Goal: Navigation & Orientation: Go to known website

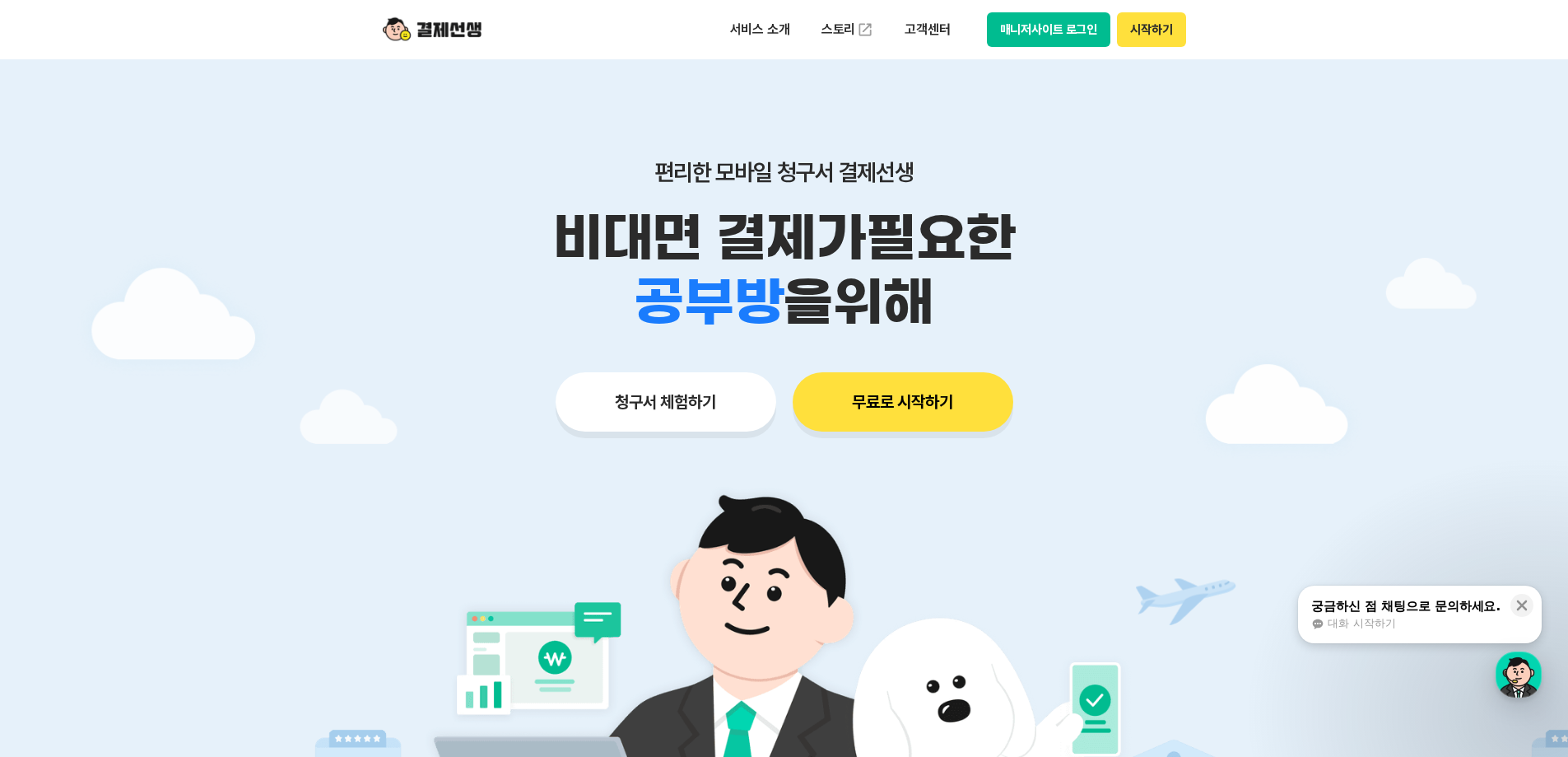
click at [1165, 34] on button "시작하기" at bounding box center [1151, 29] width 68 height 35
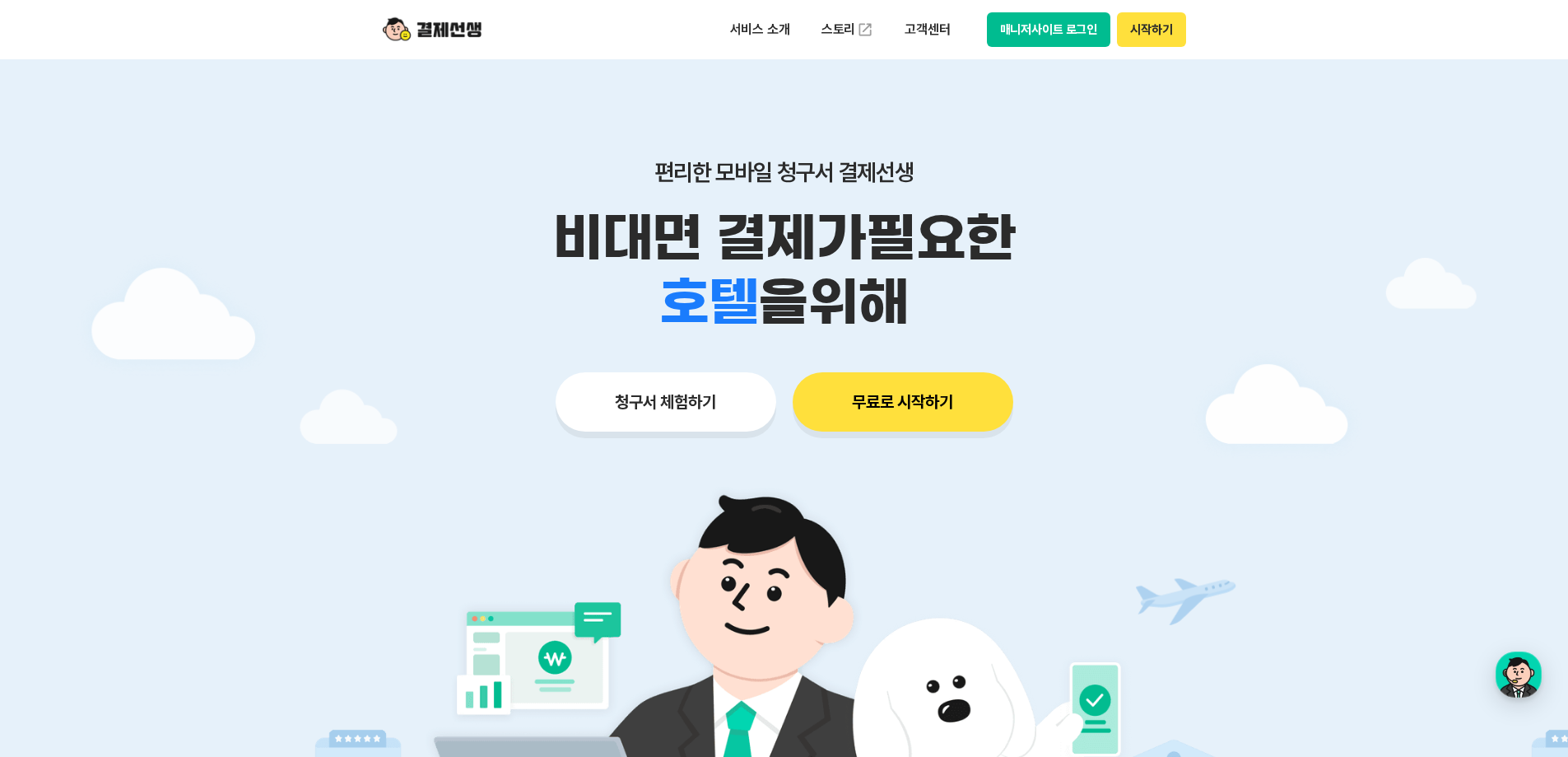
click at [1152, 29] on button "시작하기" at bounding box center [1151, 29] width 68 height 35
click at [1025, 20] on button "매니저사이트 로그인" at bounding box center [1048, 29] width 124 height 35
